Goal: Task Accomplishment & Management: Manage account settings

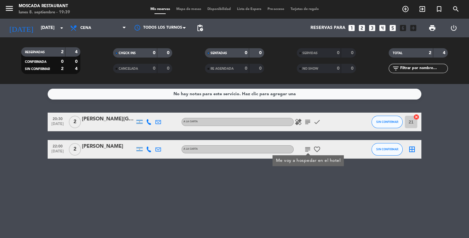
click at [297, 193] on div "No hay notas para este servicio. Haz clic para agregar una 20:30 [DATE] 2 Santi…" at bounding box center [234, 161] width 469 height 154
click at [307, 123] on icon "subject" at bounding box center [307, 121] width 7 height 7
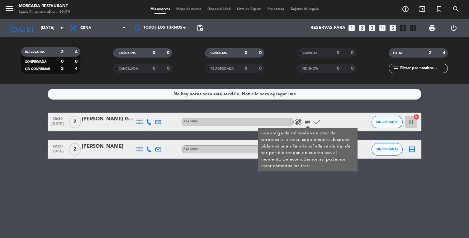
click at [295, 198] on div "No hay notas para este servicio. Haz clic para agregar una 20:30 [DATE] 2 [PERS…" at bounding box center [234, 161] width 469 height 154
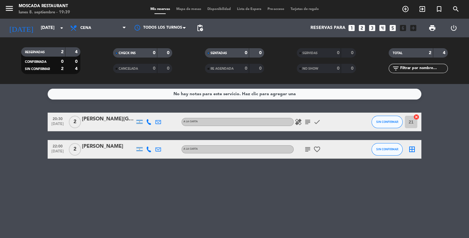
click at [295, 121] on icon "healing" at bounding box center [298, 121] width 7 height 7
click at [303, 197] on div "No hay notas para este servicio. Haz clic para agregar una 20:30 [DATE] 2 Santi…" at bounding box center [234, 161] width 469 height 154
click at [308, 125] on icon "subject" at bounding box center [307, 121] width 7 height 7
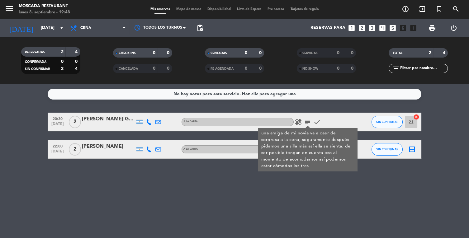
click at [409, 125] on input "21" at bounding box center [411, 122] width 12 height 12
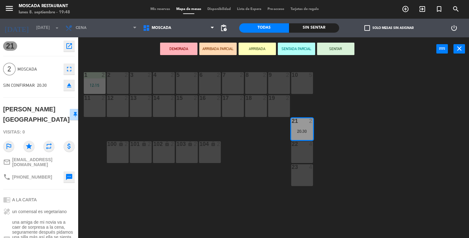
click at [300, 156] on div "22 4" at bounding box center [302, 152] width 22 height 22
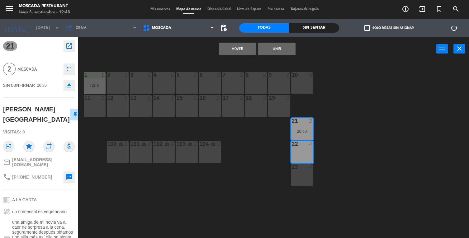
click at [227, 46] on button "Mover" at bounding box center [237, 49] width 37 height 12
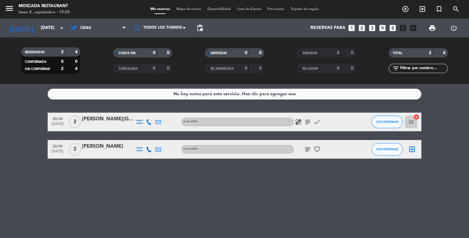
click at [309, 124] on icon "subject" at bounding box center [307, 121] width 7 height 7
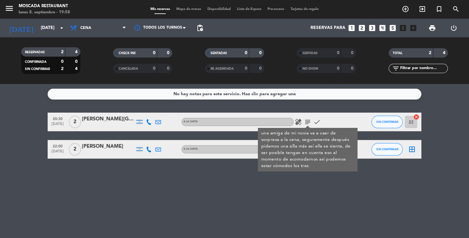
click at [415, 230] on div "No hay notas para este servicio. Haz clic para agregar una 20:30 [DATE] 2 [PERS…" at bounding box center [234, 161] width 469 height 154
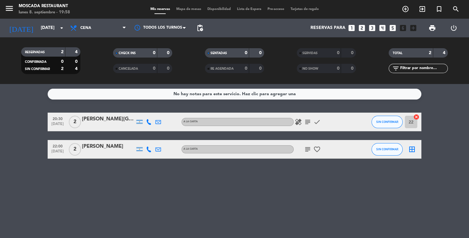
click at [297, 119] on icon "healing" at bounding box center [298, 121] width 7 height 7
click at [316, 150] on icon "favorite_border" at bounding box center [316, 149] width 7 height 7
click at [310, 149] on icon "subject" at bounding box center [307, 149] width 7 height 7
click at [308, 121] on icon "subject" at bounding box center [307, 121] width 7 height 7
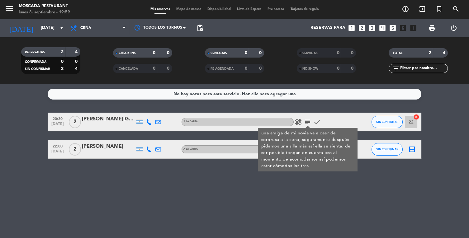
click at [264, 210] on div "No hay notas para este servicio. Haz clic para agregar una 20:30 [DATE] 2 [PERS…" at bounding box center [234, 161] width 469 height 154
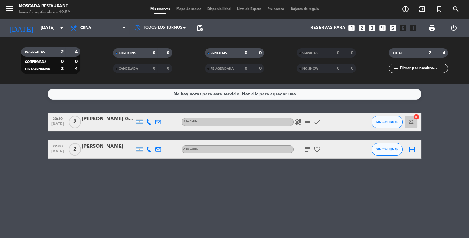
click at [318, 125] on icon "check" at bounding box center [316, 121] width 7 height 7
click at [317, 126] on div "healing subject check" at bounding box center [322, 122] width 56 height 18
click at [315, 127] on div "healing subject check" at bounding box center [322, 122] width 56 height 18
click at [318, 123] on icon "check" at bounding box center [316, 121] width 7 height 7
click at [320, 128] on div "healing subject check" at bounding box center [322, 122] width 56 height 18
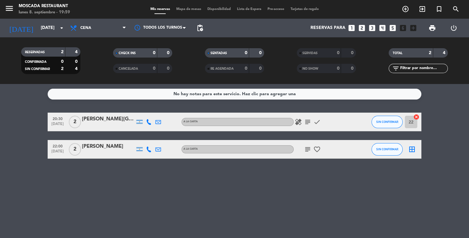
click at [319, 131] on div "healing subject check" at bounding box center [322, 122] width 56 height 18
